Goal: Find contact information: Find contact information

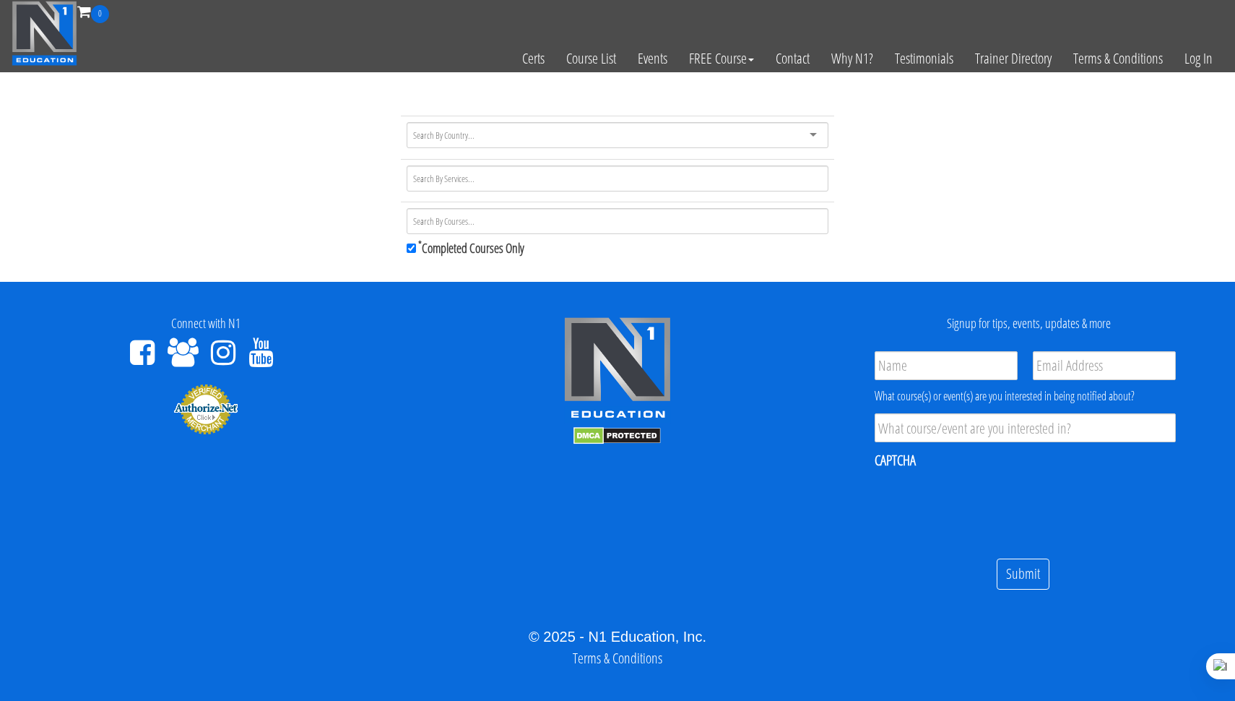
click at [550, 142] on div at bounding box center [618, 135] width 422 height 26
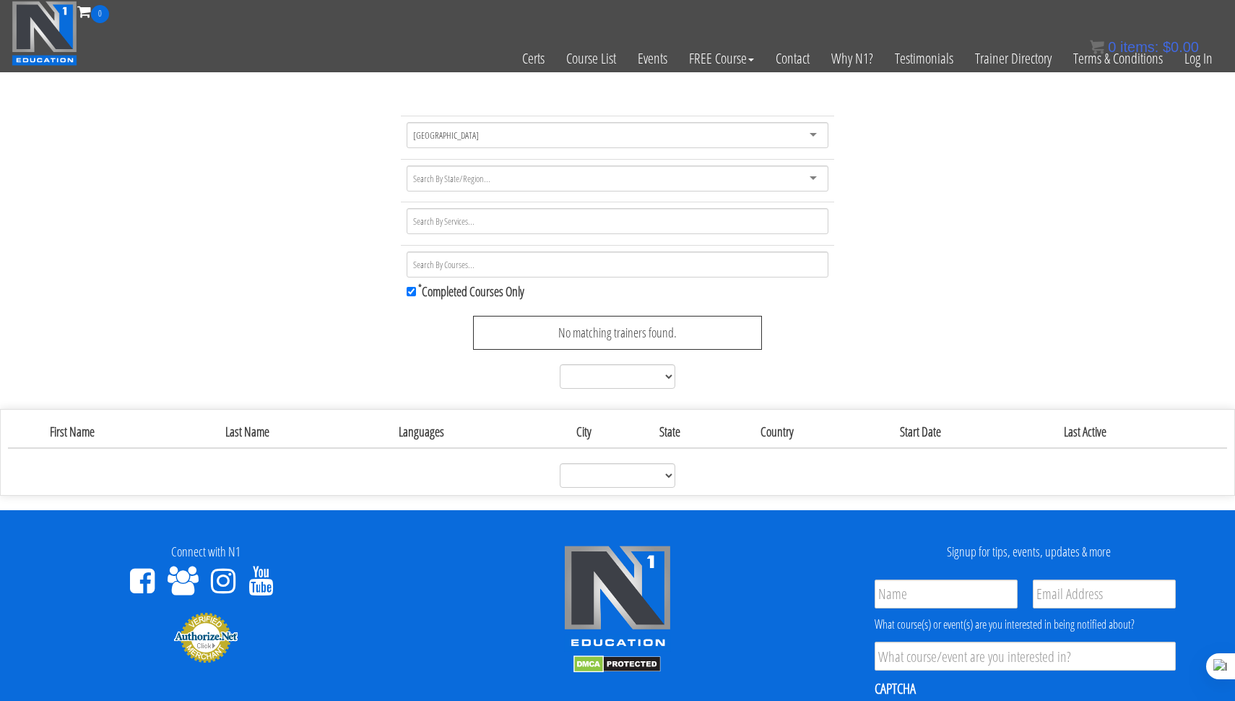
click at [592, 182] on div at bounding box center [618, 178] width 422 height 26
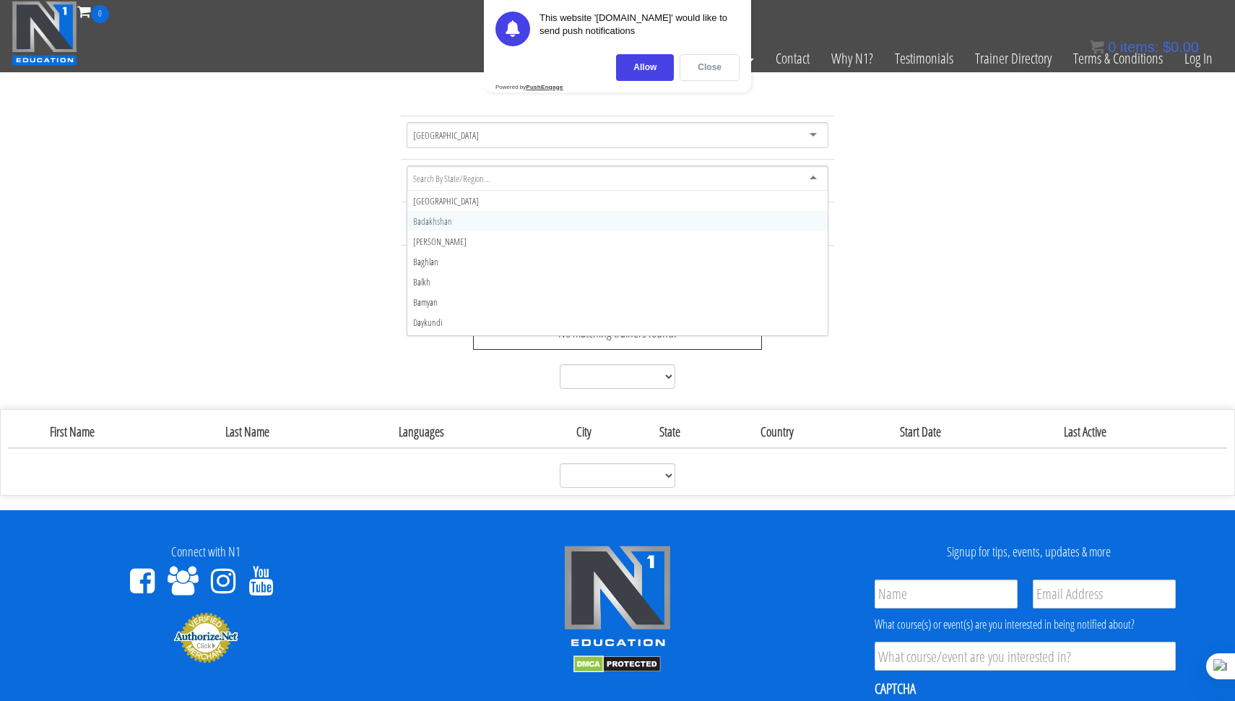
click at [711, 66] on div "Close" at bounding box center [710, 67] width 60 height 27
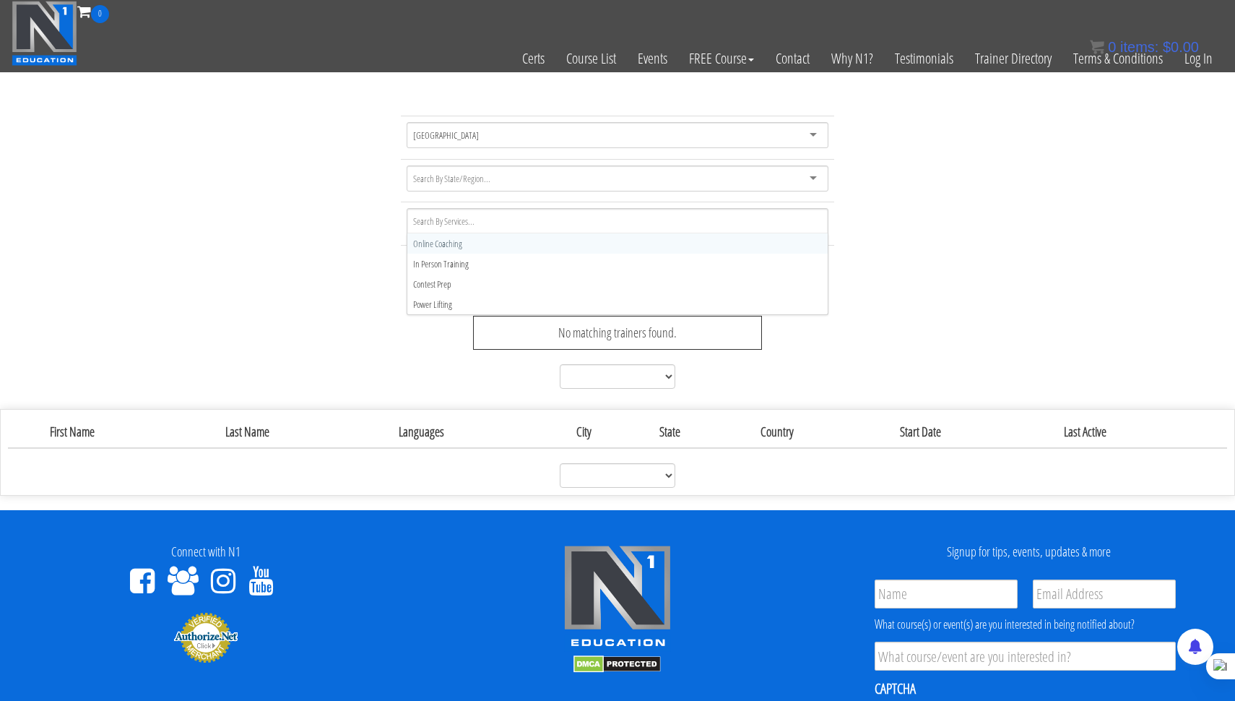
click at [477, 221] on div at bounding box center [618, 221] width 422 height 26
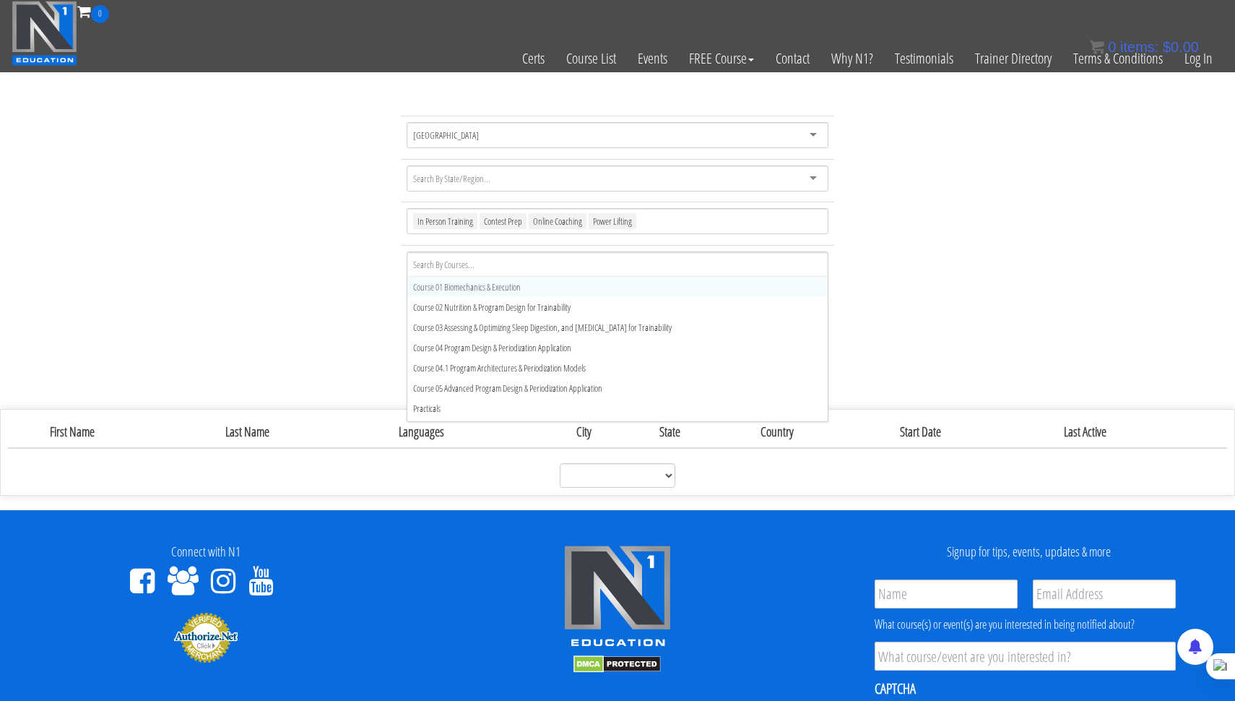
click at [535, 255] on div at bounding box center [618, 264] width 422 height 26
click at [946, 277] on div "[GEOGRAPHIC_DATA] [GEOGRAPHIC_DATA] [GEOGRAPHIC_DATA] [GEOGRAPHIC_DATA] [GEOGRA…" at bounding box center [617, 255] width 1235 height 279
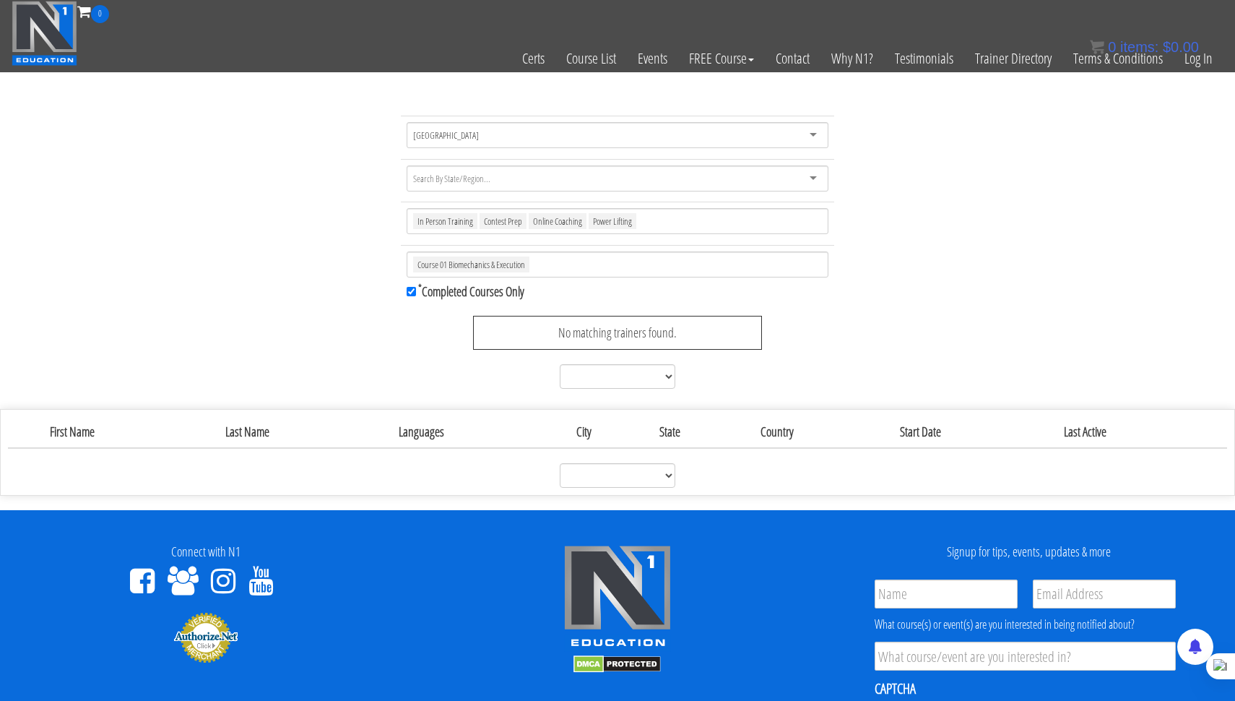
click at [577, 133] on div "[GEOGRAPHIC_DATA]" at bounding box center [618, 135] width 422 height 26
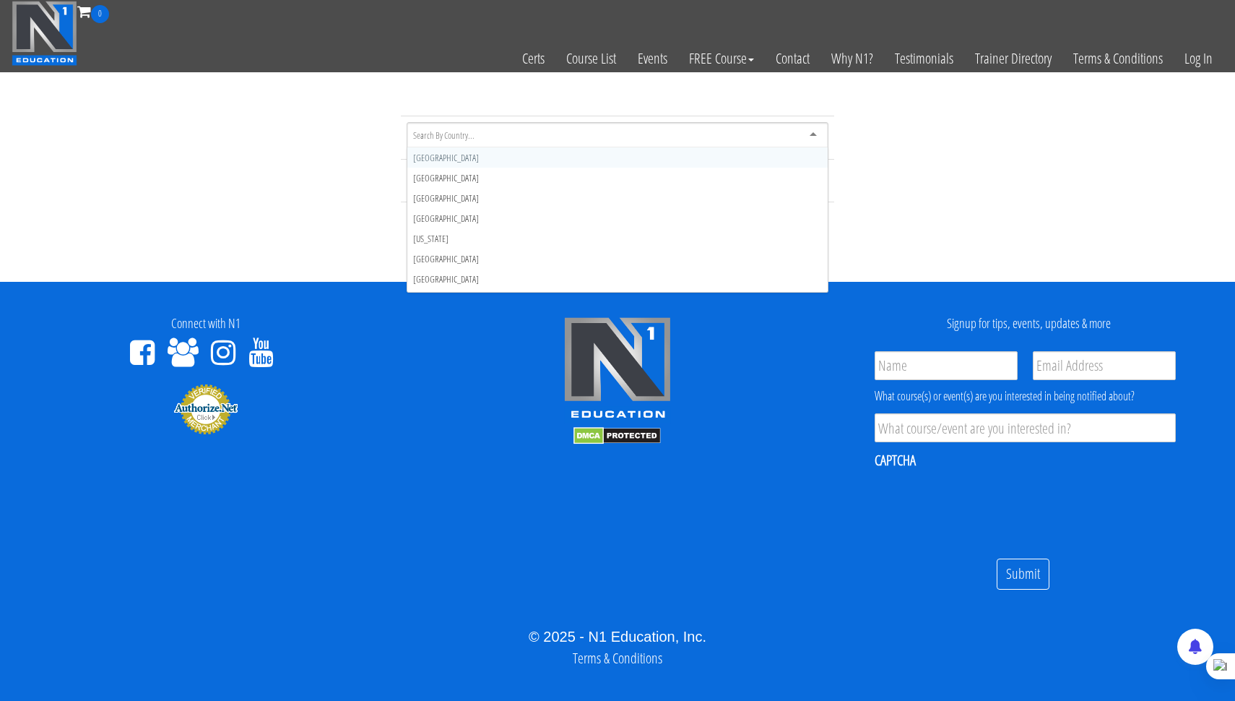
click at [522, 129] on div at bounding box center [618, 135] width 422 height 26
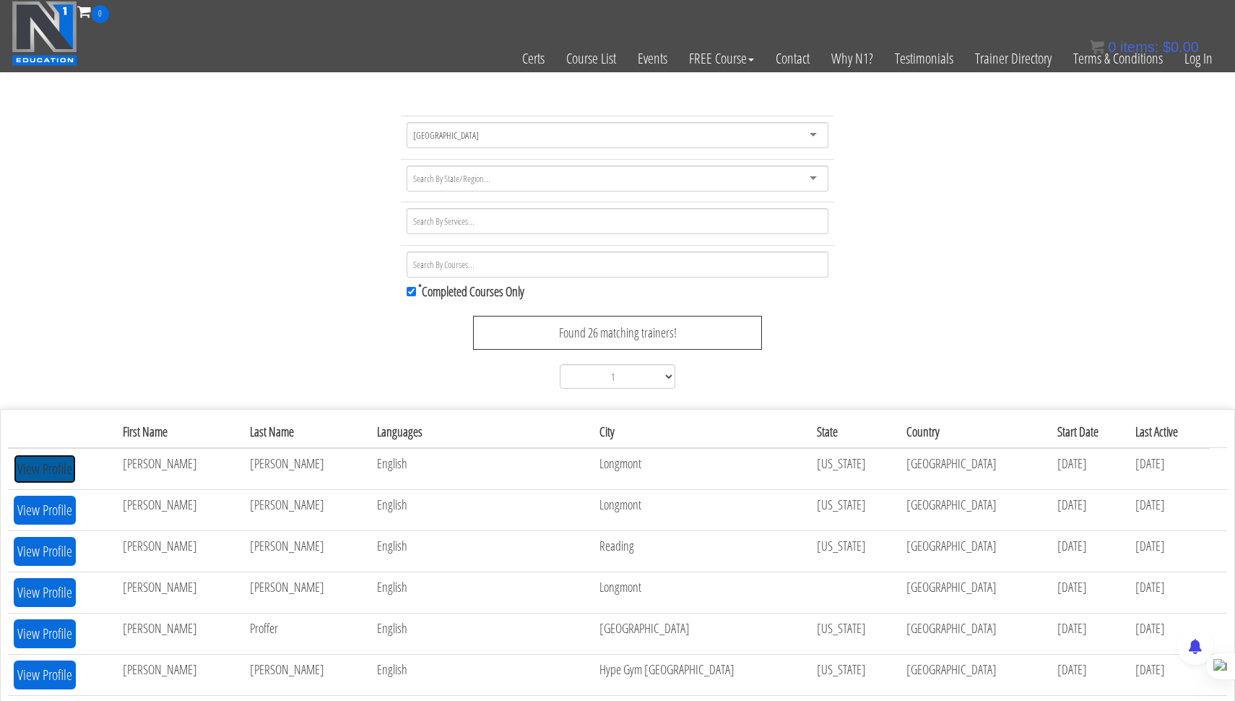
click at [51, 467] on button "View Profile" at bounding box center [45, 468] width 62 height 29
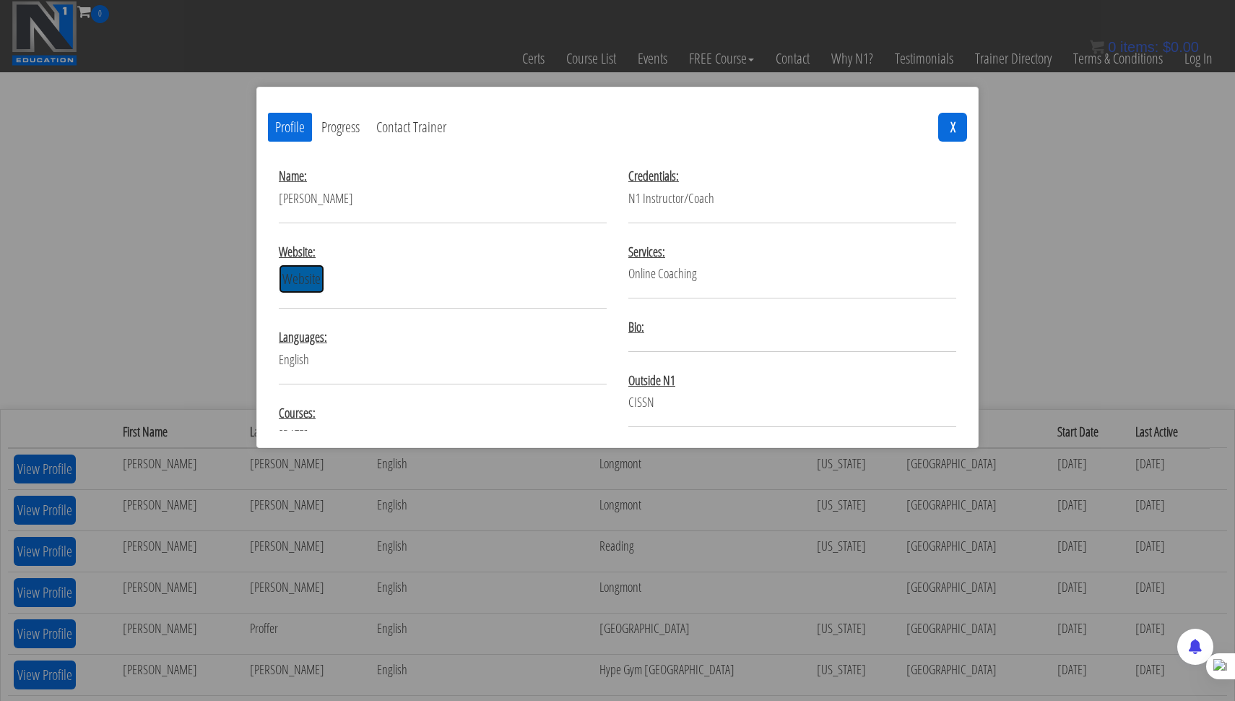
click at [305, 277] on link "Website" at bounding box center [302, 278] width 46 height 29
click at [373, 564] on div "Profile Progress Contact Trainer X Name: Website: Website" at bounding box center [617, 350] width 1235 height 701
click at [342, 132] on button "Progress" at bounding box center [340, 127] width 53 height 29
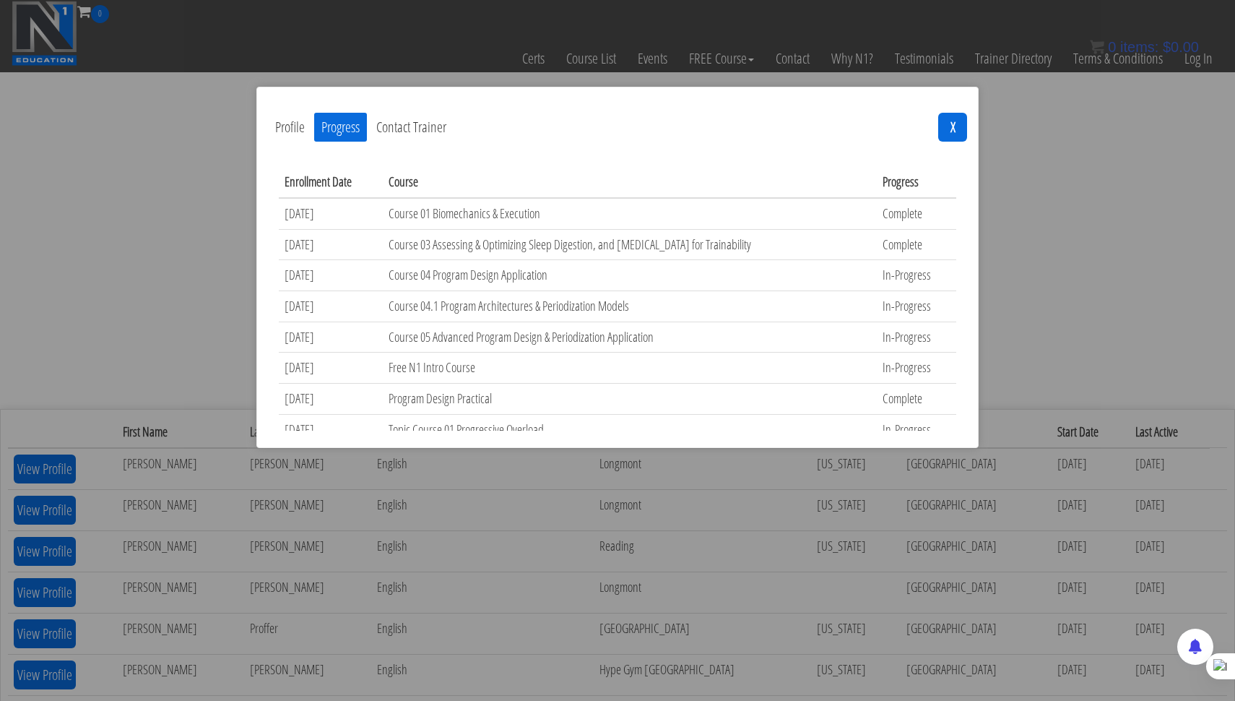
click at [431, 131] on button "Contact Trainer" at bounding box center [411, 127] width 85 height 29
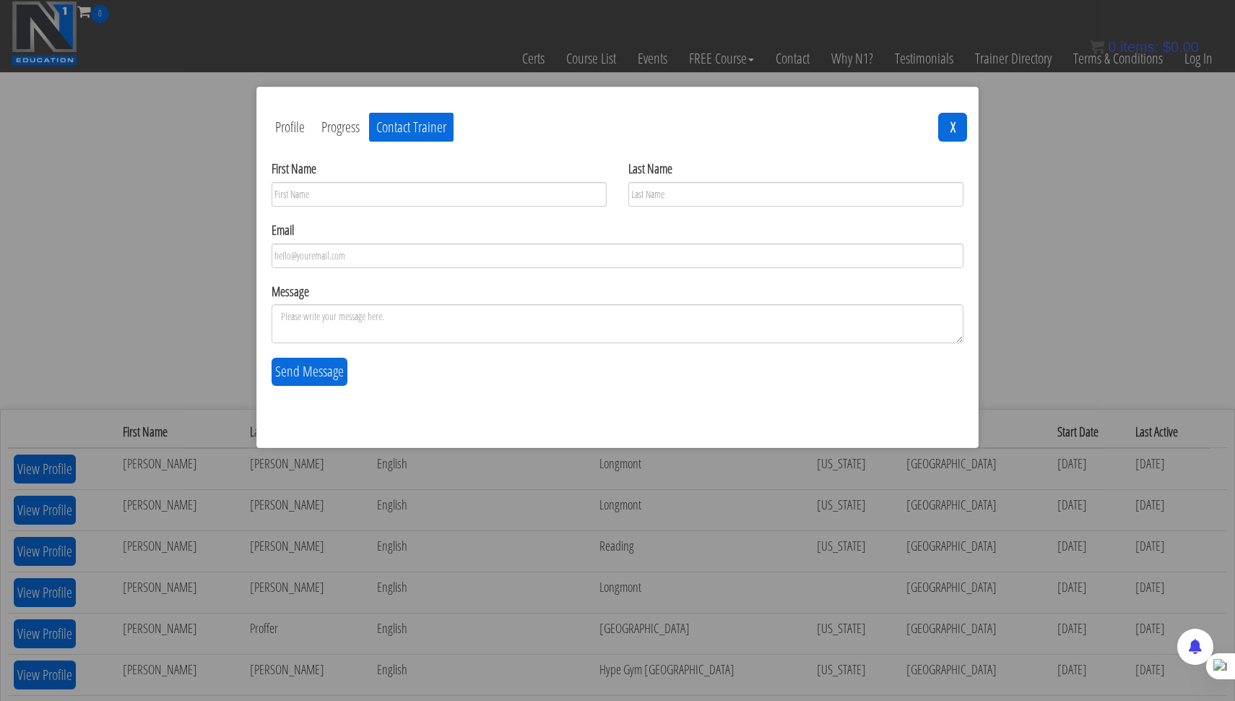
click at [342, 133] on button "Progress" at bounding box center [340, 127] width 53 height 29
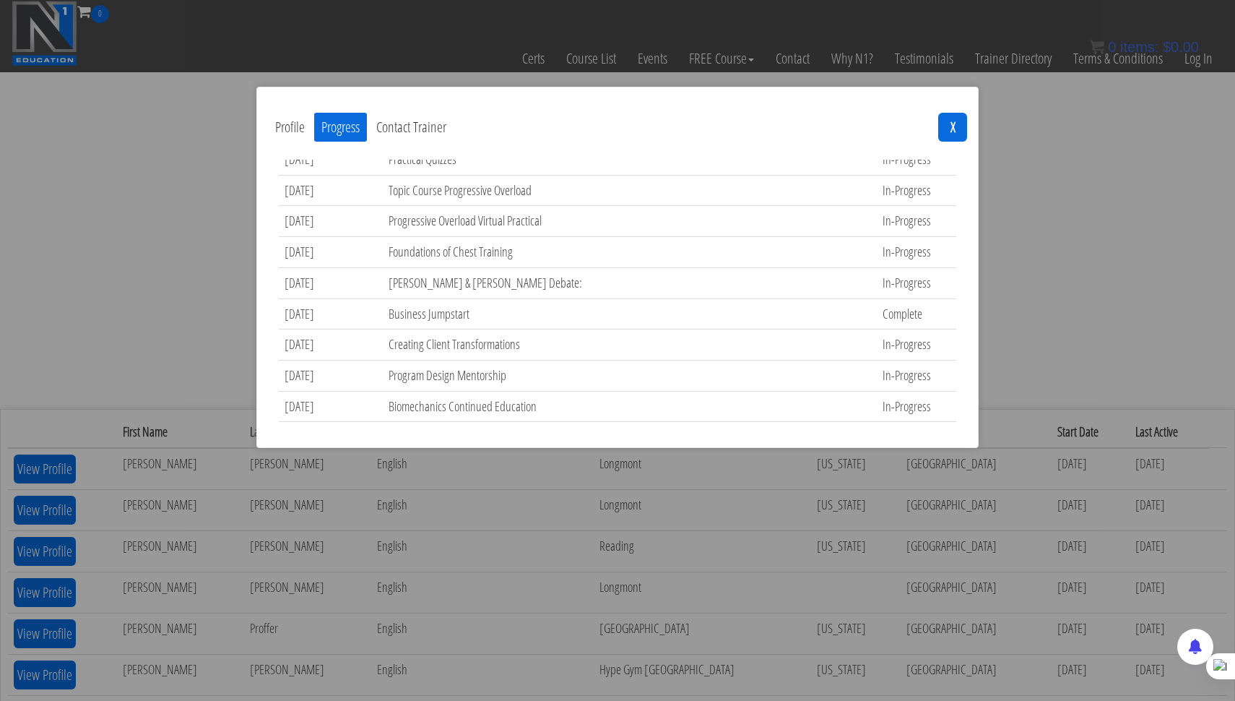
scroll to position [498, 0]
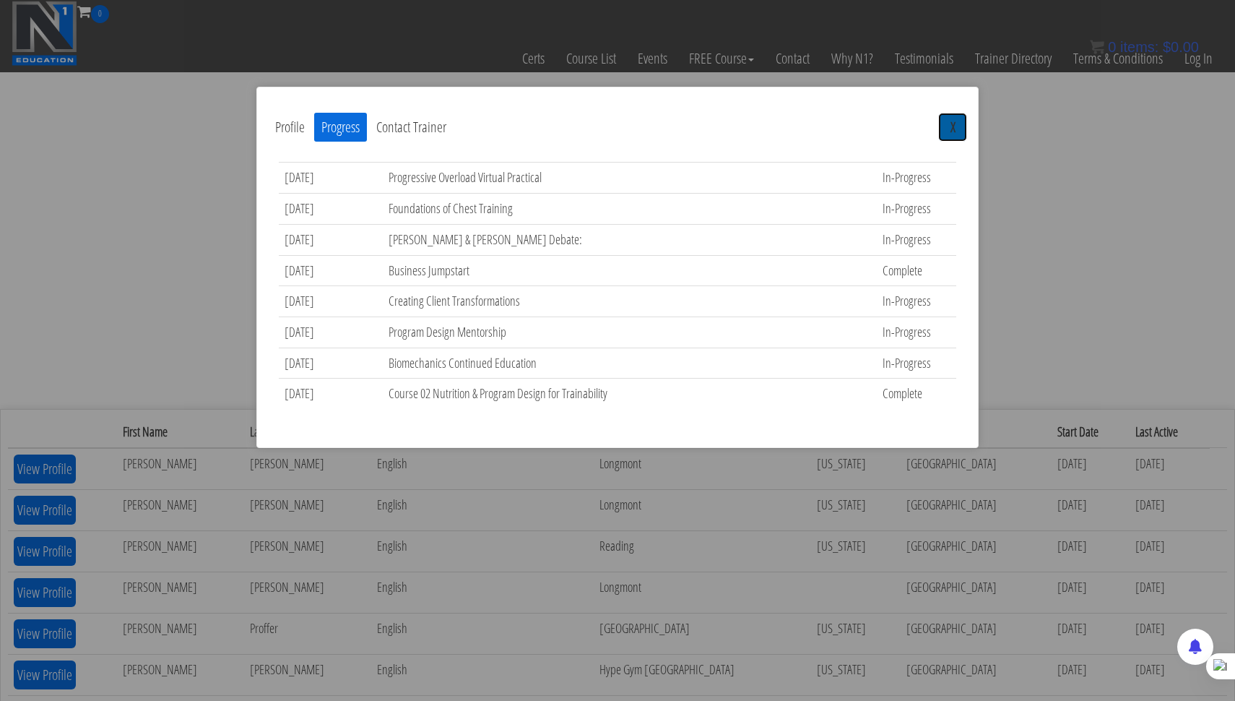
click at [954, 131] on button "X" at bounding box center [952, 127] width 29 height 29
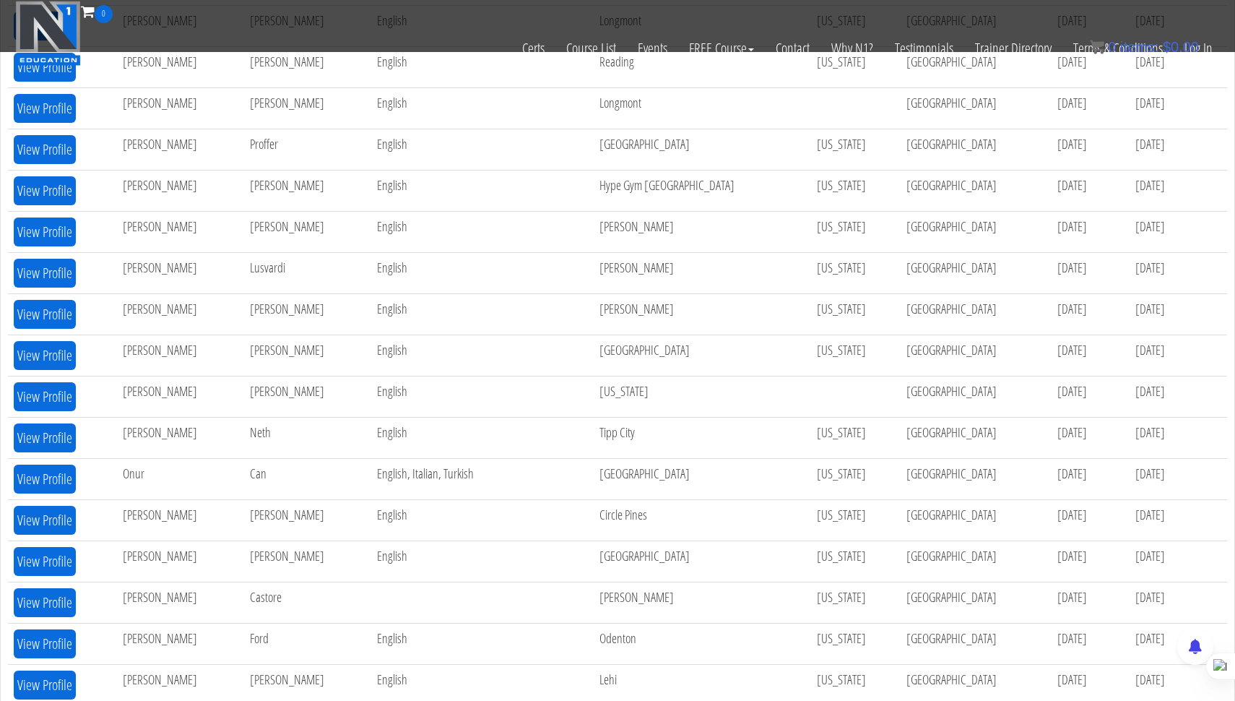
scroll to position [545, 0]
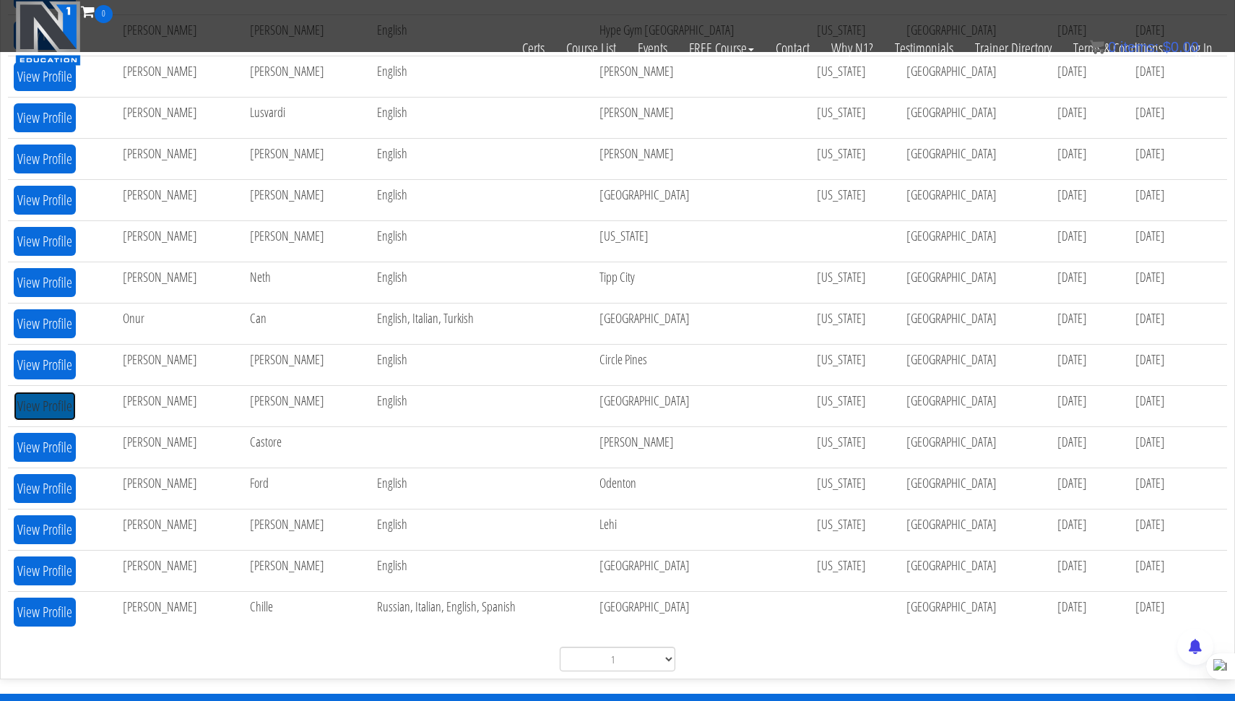
click at [44, 402] on button "View Profile" at bounding box center [45, 406] width 62 height 29
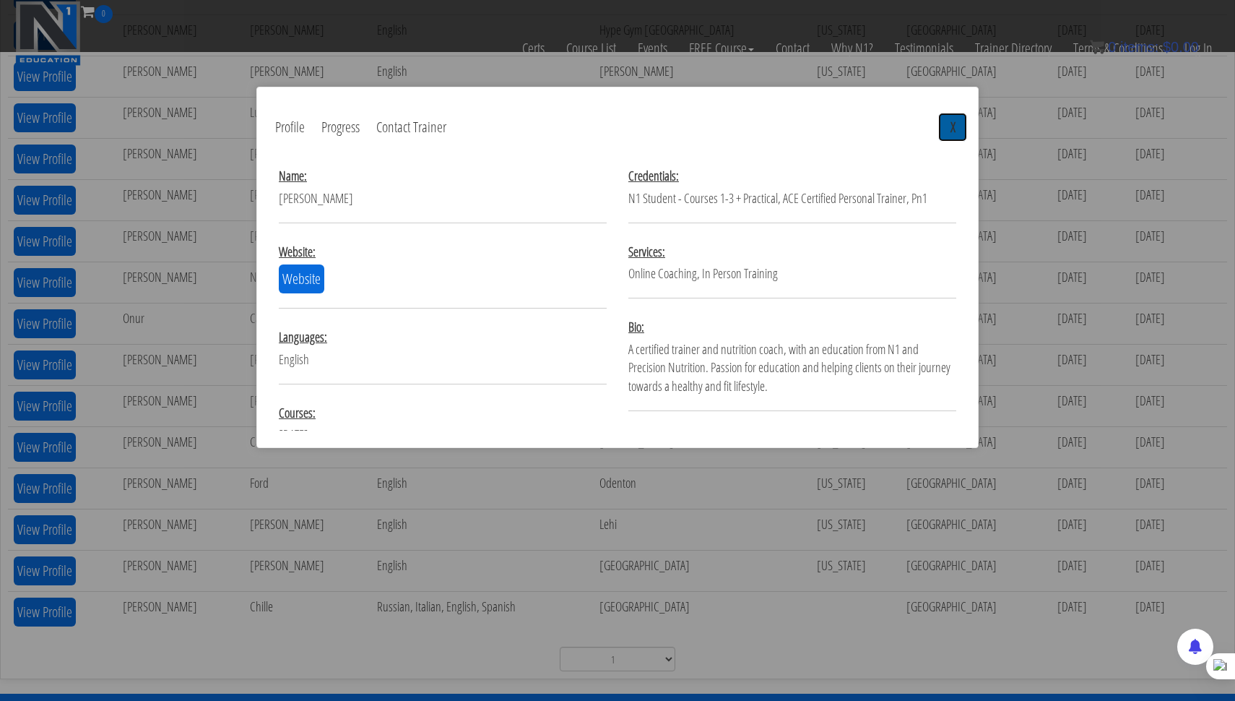
click at [953, 131] on button "X" at bounding box center [952, 127] width 29 height 29
